Goal: Transaction & Acquisition: Purchase product/service

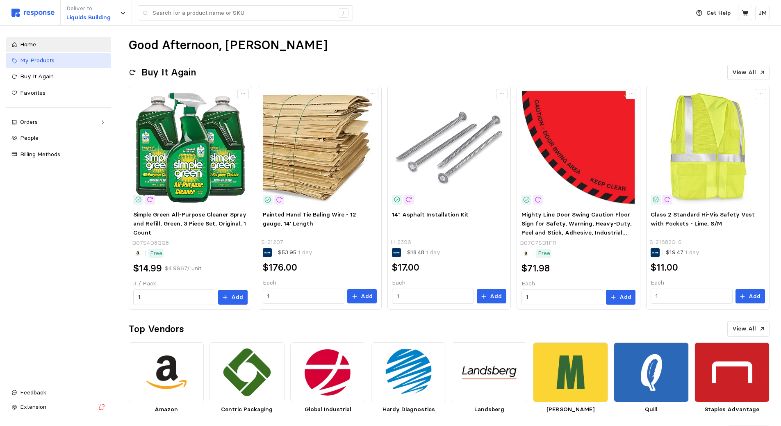
click at [45, 61] on span "My Products" at bounding box center [37, 60] width 34 height 7
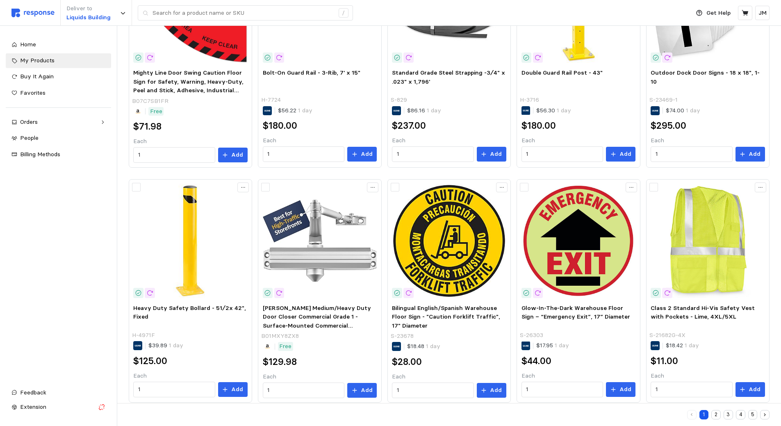
scroll to position [394, 0]
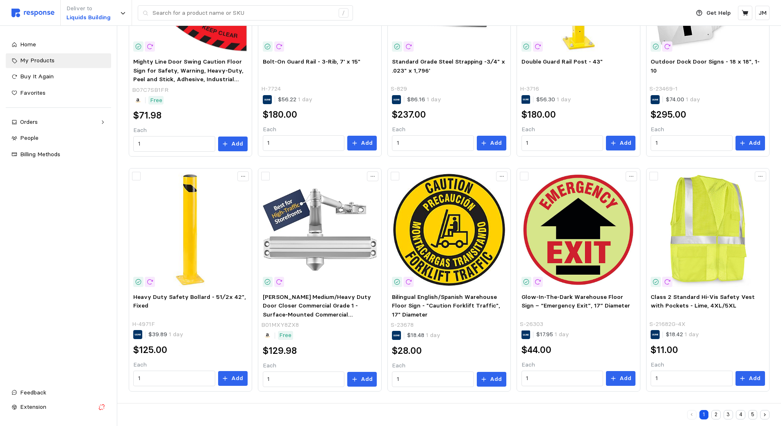
click at [715, 414] on button "2" at bounding box center [715, 414] width 9 height 9
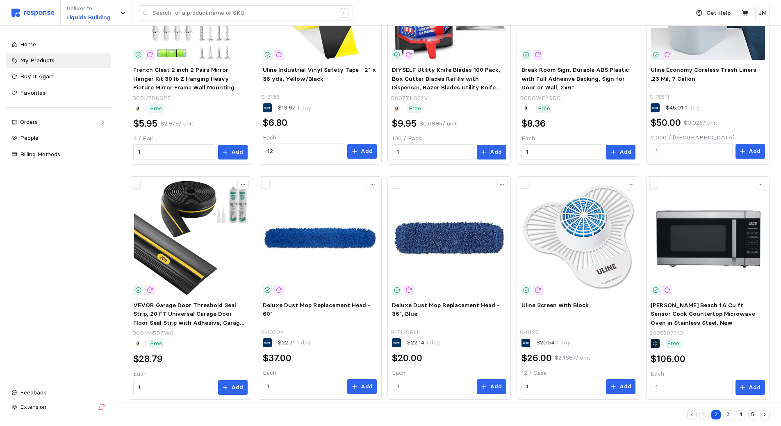
scroll to position [394, 0]
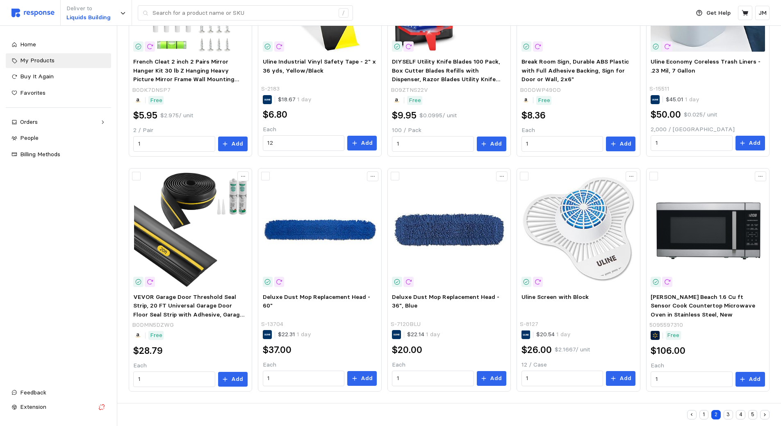
click at [726, 411] on button "3" at bounding box center [728, 414] width 9 height 9
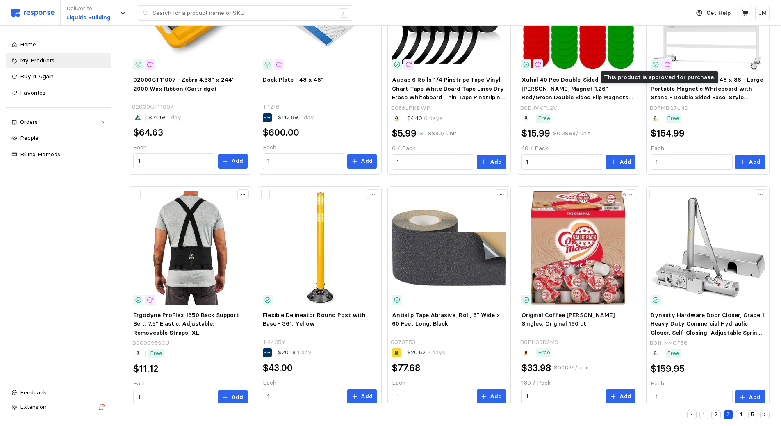
scroll to position [394, 0]
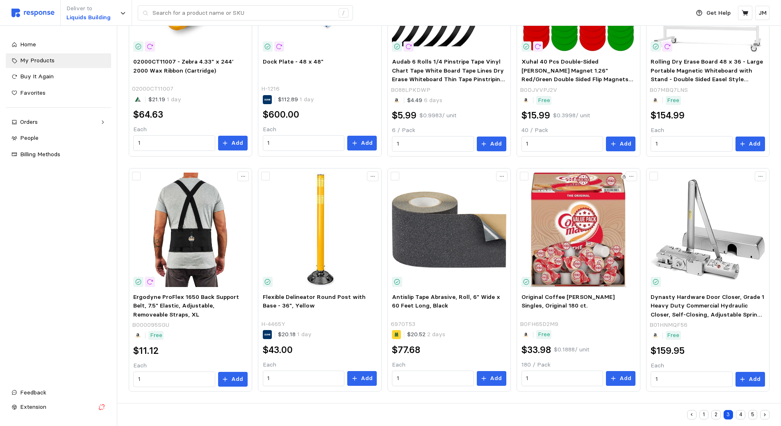
click at [740, 413] on button "4" at bounding box center [740, 414] width 9 height 9
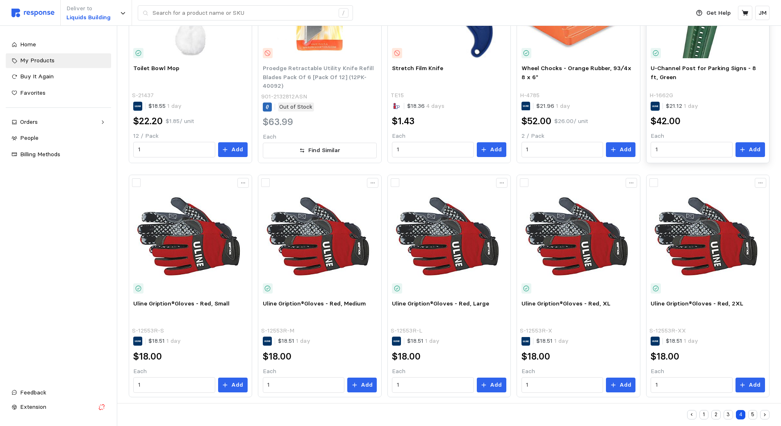
scroll to position [394, 0]
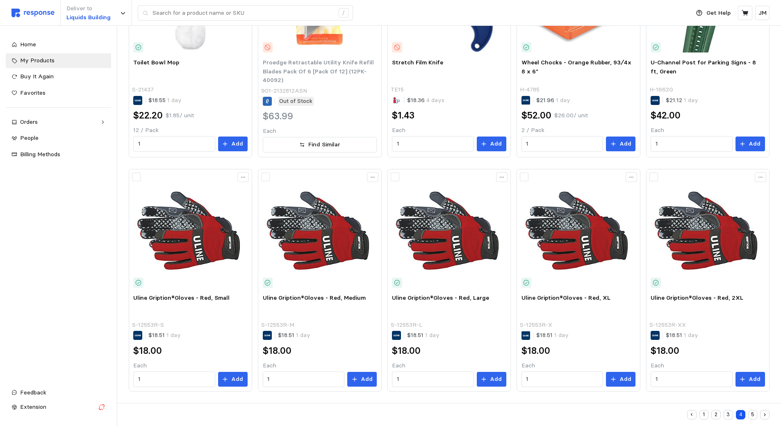
click at [750, 415] on button "5" at bounding box center [752, 414] width 9 height 9
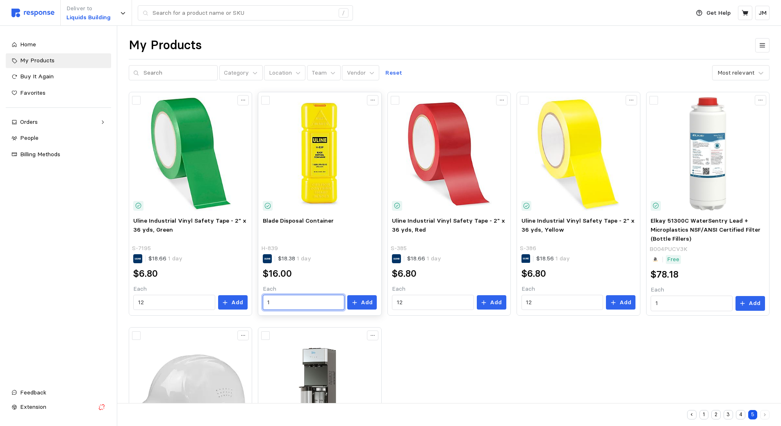
click at [310, 302] on input "1" at bounding box center [303, 302] width 72 height 15
click at [298, 338] on div "2 $32.00" at bounding box center [306, 337] width 74 height 9
type input "2"
click at [356, 303] on icon at bounding box center [355, 303] width 6 height 6
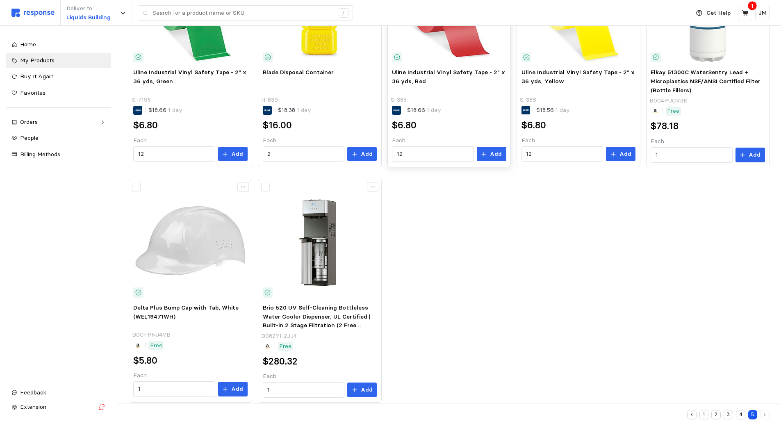
scroll to position [159, 0]
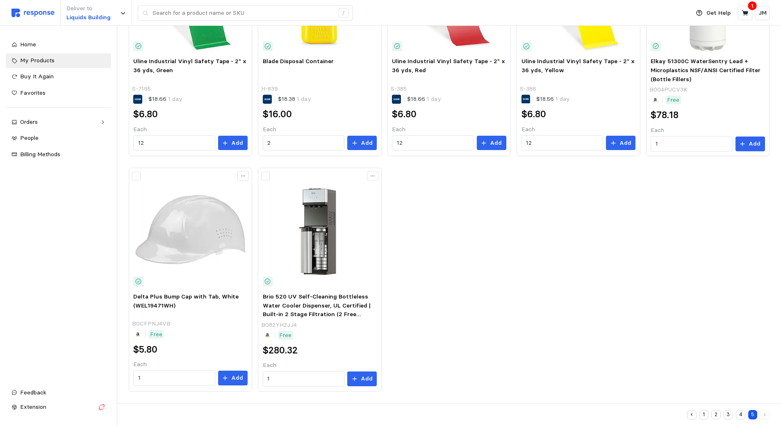
click at [741, 416] on button "4" at bounding box center [740, 414] width 9 height 9
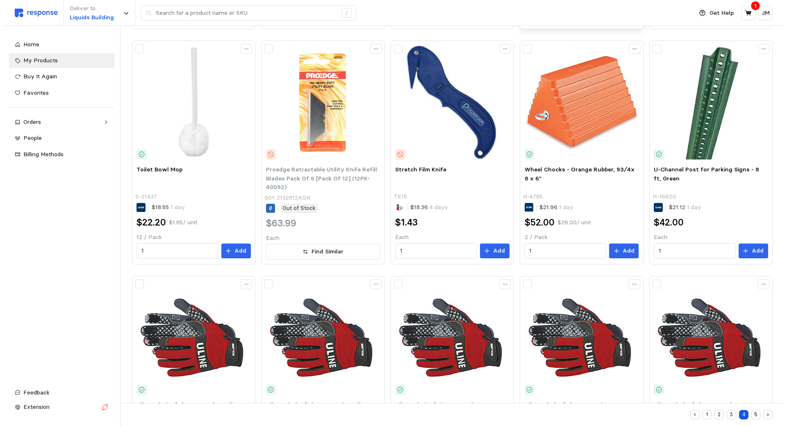
scroll to position [287, 0]
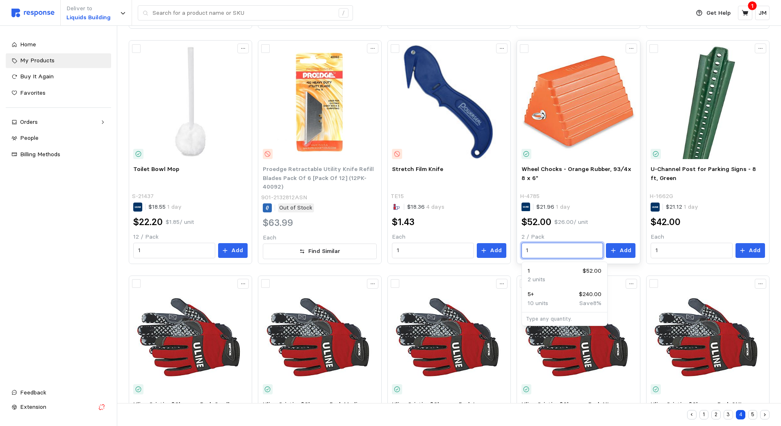
click at [561, 250] on input "1" at bounding box center [562, 250] width 72 height 15
type input "1"
click at [664, 247] on input "1" at bounding box center [692, 250] width 72 height 15
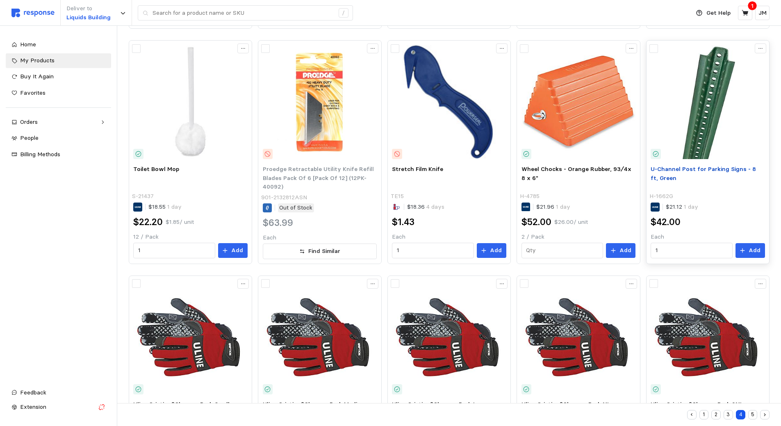
click at [713, 168] on span "U-Channel Post for Parking Signs - 8 ft, Green" at bounding box center [703, 173] width 105 height 16
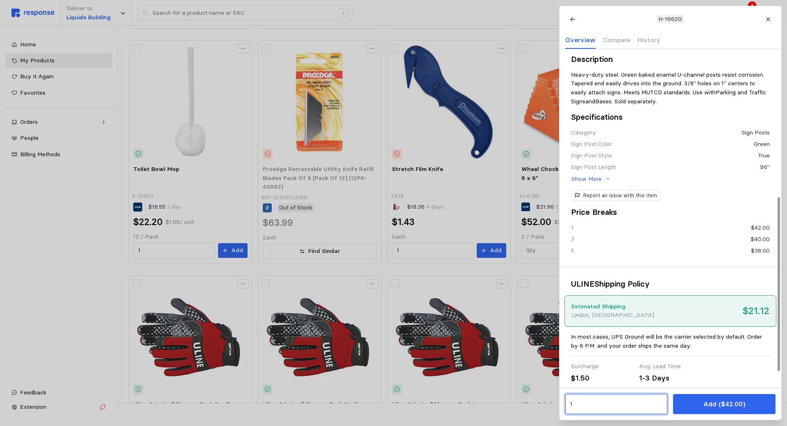
click at [594, 399] on input "1" at bounding box center [616, 404] width 93 height 15
click at [635, 369] on p "$228.00" at bounding box center [634, 368] width 22 height 9
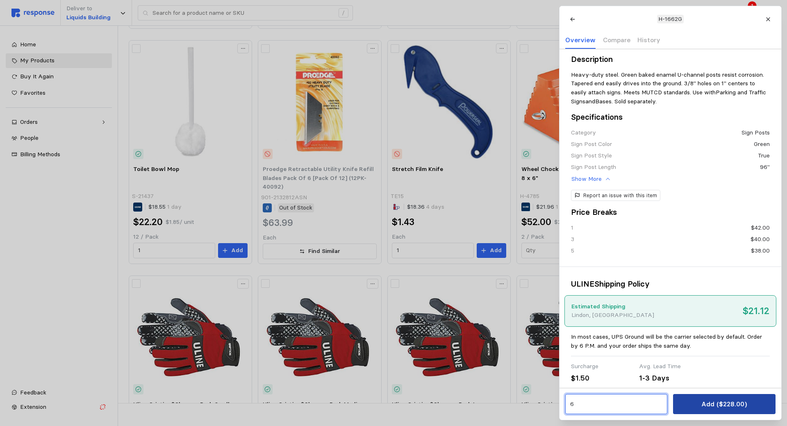
type input "6"
click at [697, 404] on button "Add ($228.00)" at bounding box center [724, 404] width 102 height 20
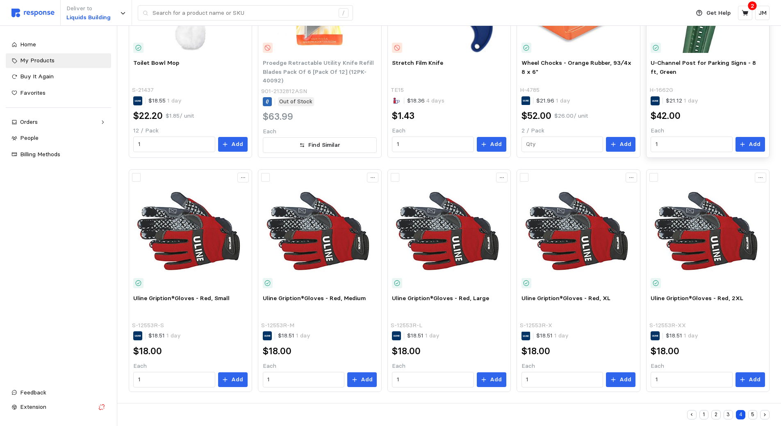
scroll to position [394, 0]
click at [750, 380] on p "Add" at bounding box center [755, 379] width 12 height 9
click at [626, 380] on p "Add" at bounding box center [625, 379] width 12 height 9
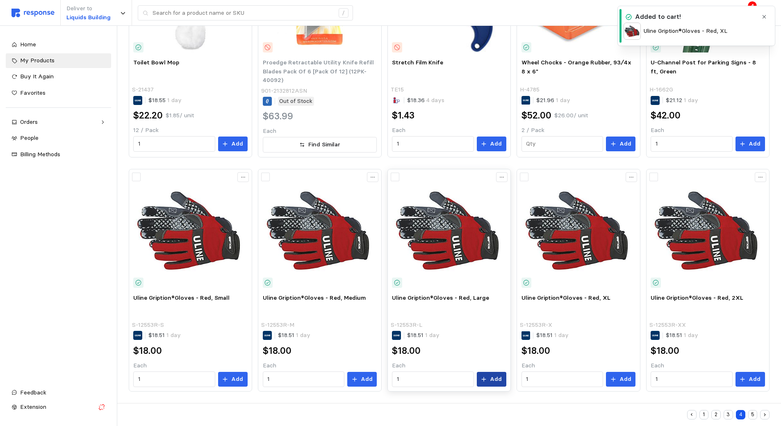
click at [493, 380] on p "Add" at bounding box center [496, 379] width 12 height 9
click at [370, 373] on button "Add" at bounding box center [362, 379] width 30 height 15
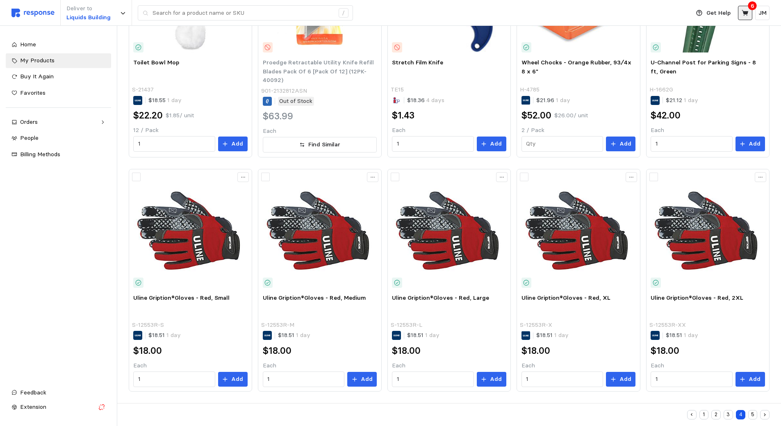
click at [745, 13] on icon at bounding box center [745, 13] width 7 height 6
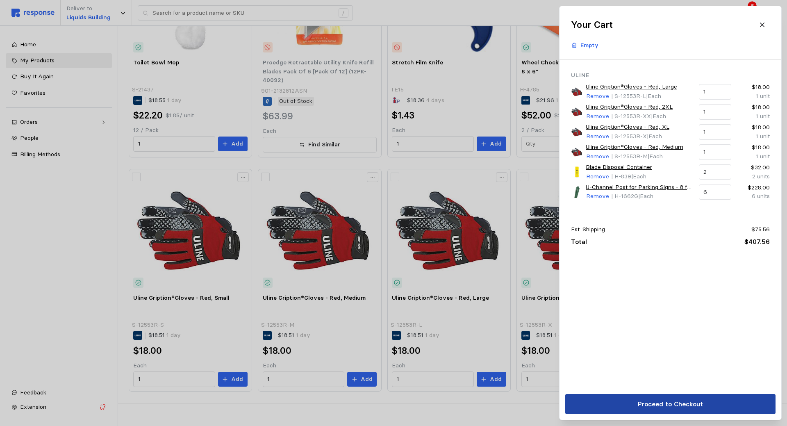
click at [660, 401] on p "Proceed to Checkout" at bounding box center [670, 404] width 65 height 10
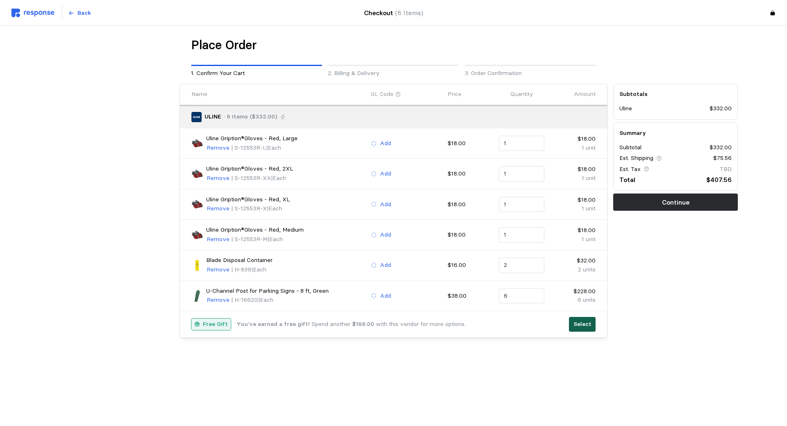
click at [583, 327] on p "Select" at bounding box center [583, 324] width 18 height 9
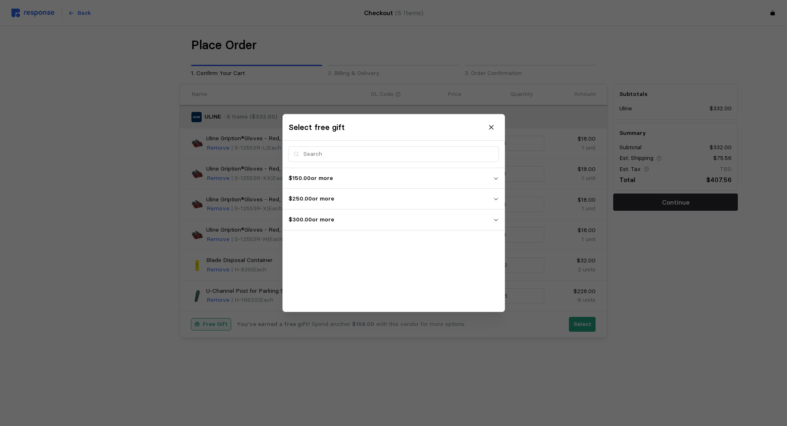
click at [413, 215] on p "$300.00 or more" at bounding box center [391, 219] width 205 height 9
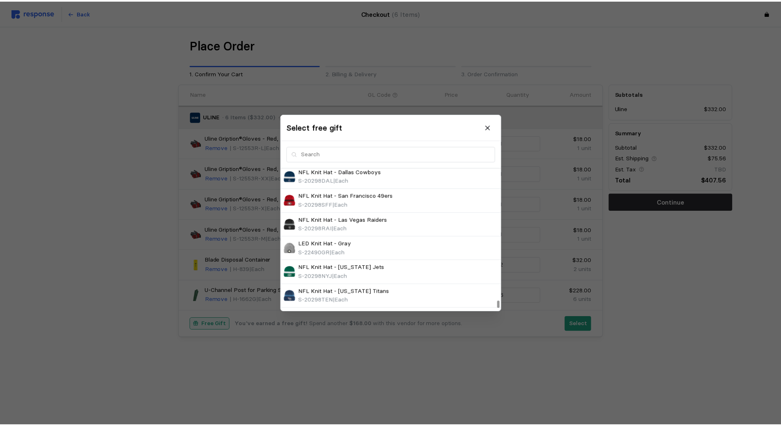
scroll to position [3963, 0]
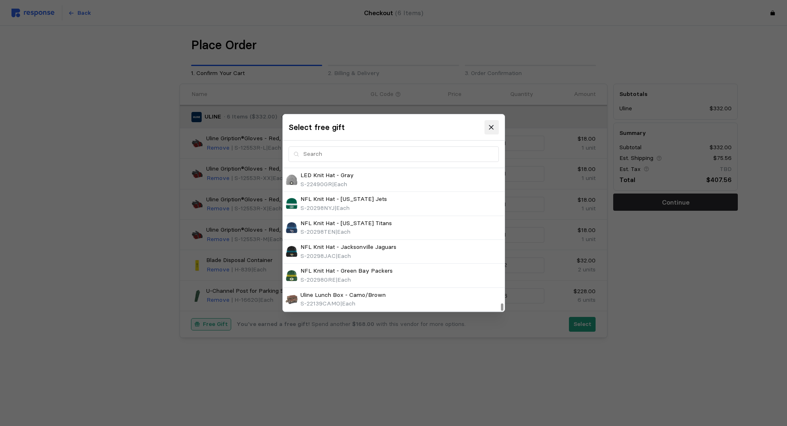
click at [493, 128] on icon at bounding box center [491, 127] width 7 height 7
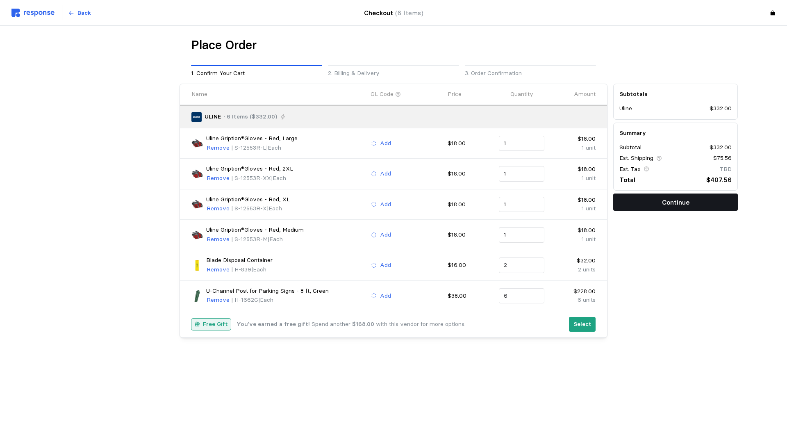
click at [680, 203] on p "Continue" at bounding box center [675, 202] width 27 height 10
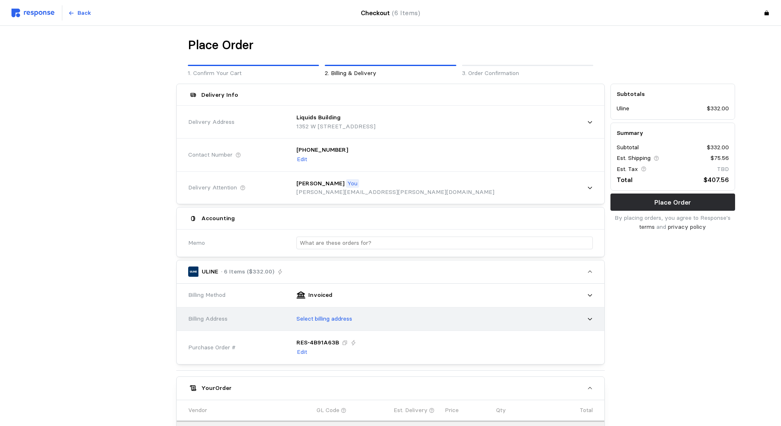
click at [352, 315] on p "Select billing address" at bounding box center [324, 318] width 56 height 9
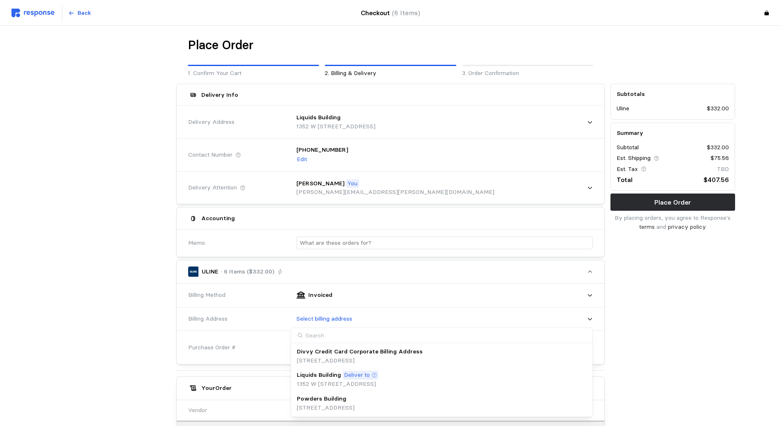
click at [351, 352] on p "Divvy Credit Card Corporate Billing Address" at bounding box center [360, 351] width 126 height 9
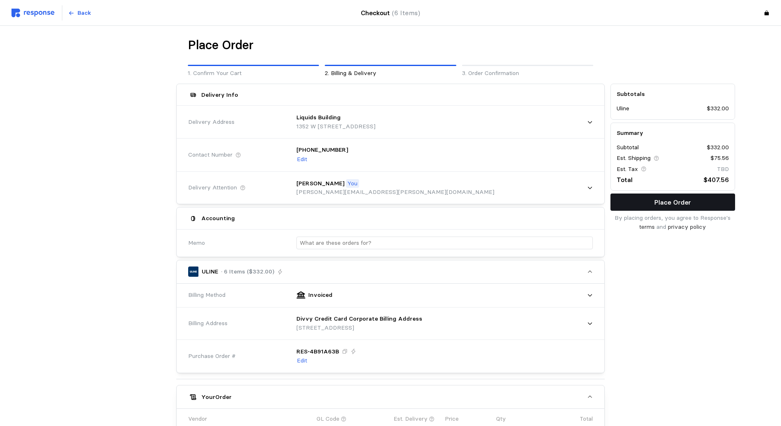
click at [688, 203] on p "Place Order" at bounding box center [672, 202] width 36 height 10
